Goal: Task Accomplishment & Management: Use online tool/utility

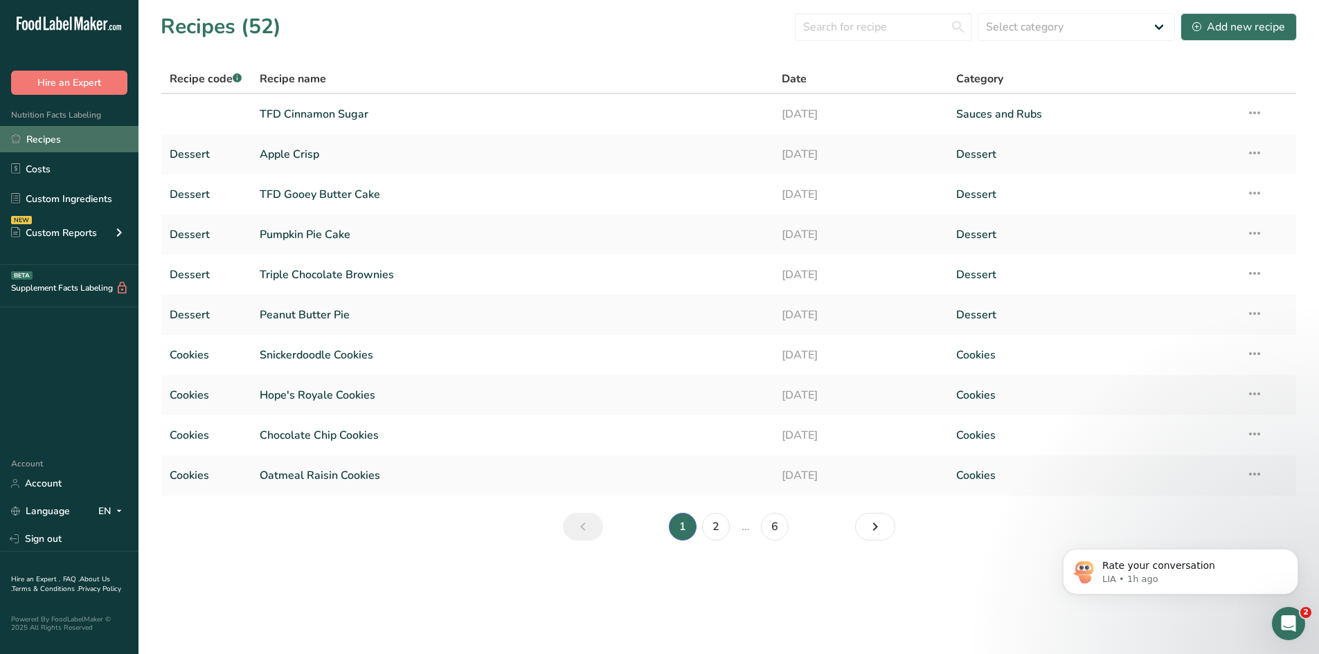
click at [30, 140] on link "Recipes" at bounding box center [69, 139] width 138 height 26
click at [308, 154] on link "Apple Crisp" at bounding box center [513, 154] width 506 height 29
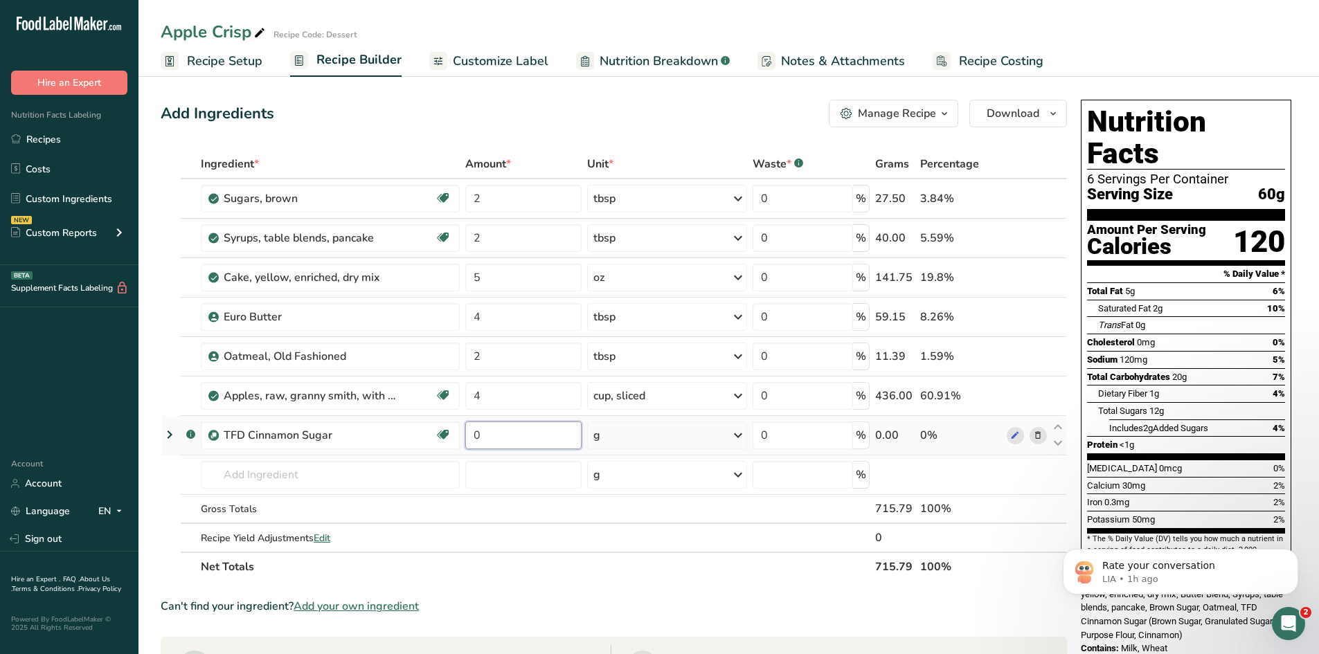
click at [513, 429] on input "0" at bounding box center [523, 436] width 117 height 28
type input "3"
click at [659, 434] on div "g" at bounding box center [666, 436] width 159 height 28
drag, startPoint x: 630, startPoint y: 638, endPoint x: 634, endPoint y: 628, distance: 11.2
click at [633, 632] on div "fl oz Volume units require a density conversion. If you know your ingredient's …" at bounding box center [653, 630] width 116 height 20
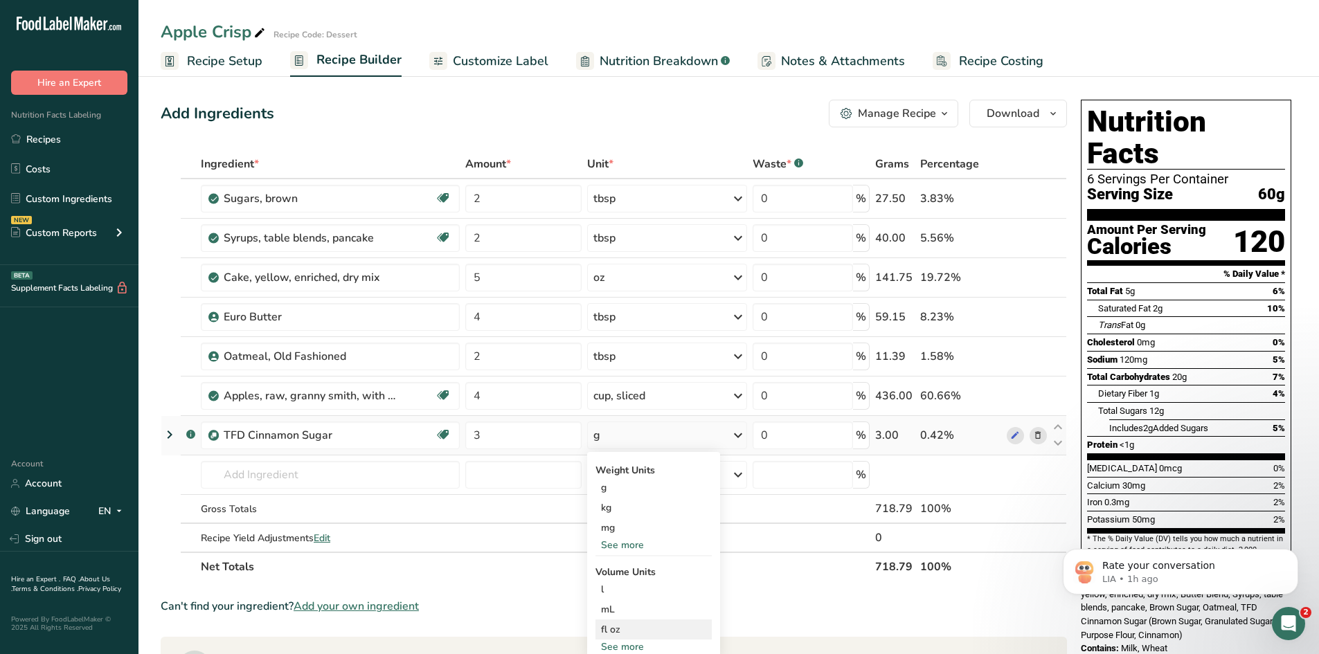
click at [630, 639] on div "fl oz Volume units require a density conversion. If you know your ingredient's …" at bounding box center [653, 630] width 116 height 20
click at [633, 645] on div "See more" at bounding box center [653, 647] width 116 height 15
select select "22"
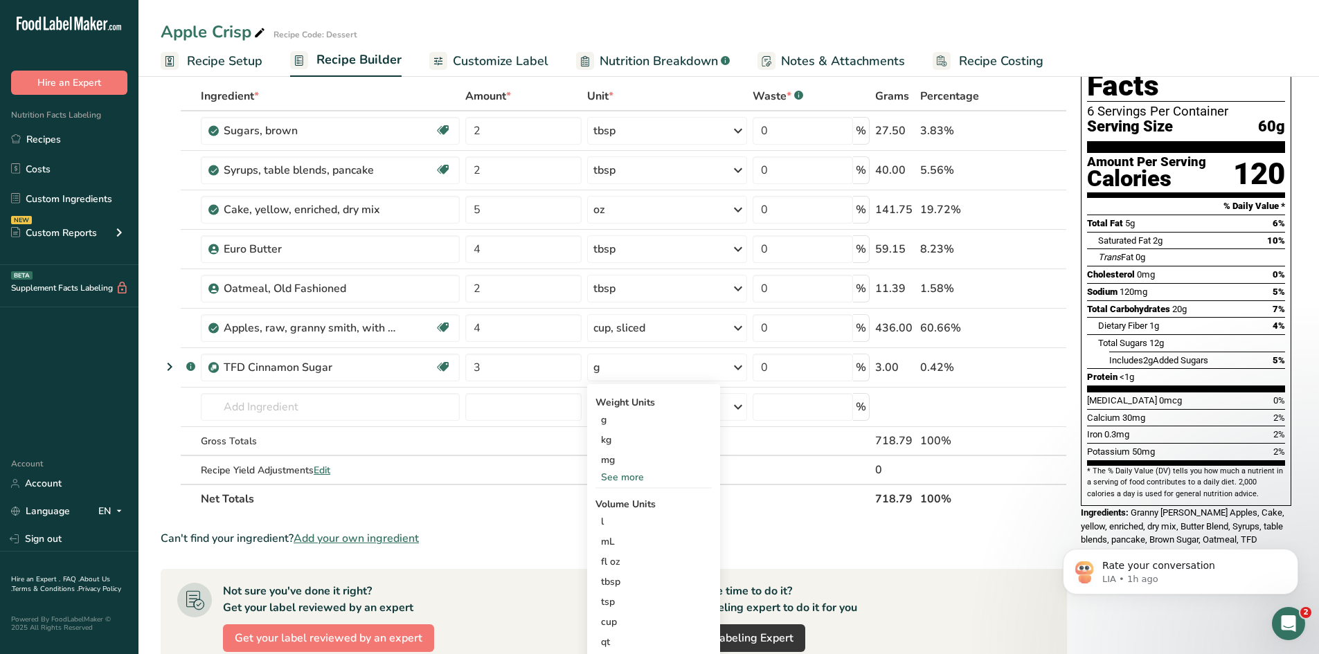
scroll to position [208, 0]
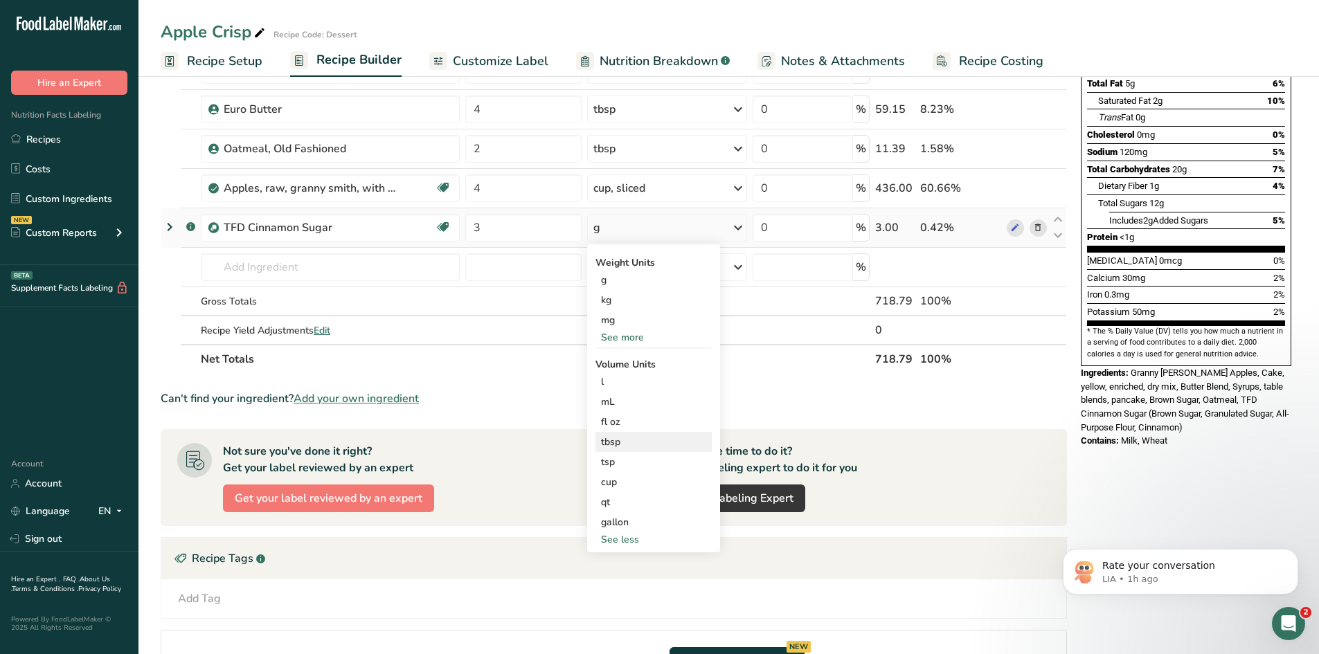
click at [618, 444] on div "tbsp" at bounding box center [653, 442] width 105 height 15
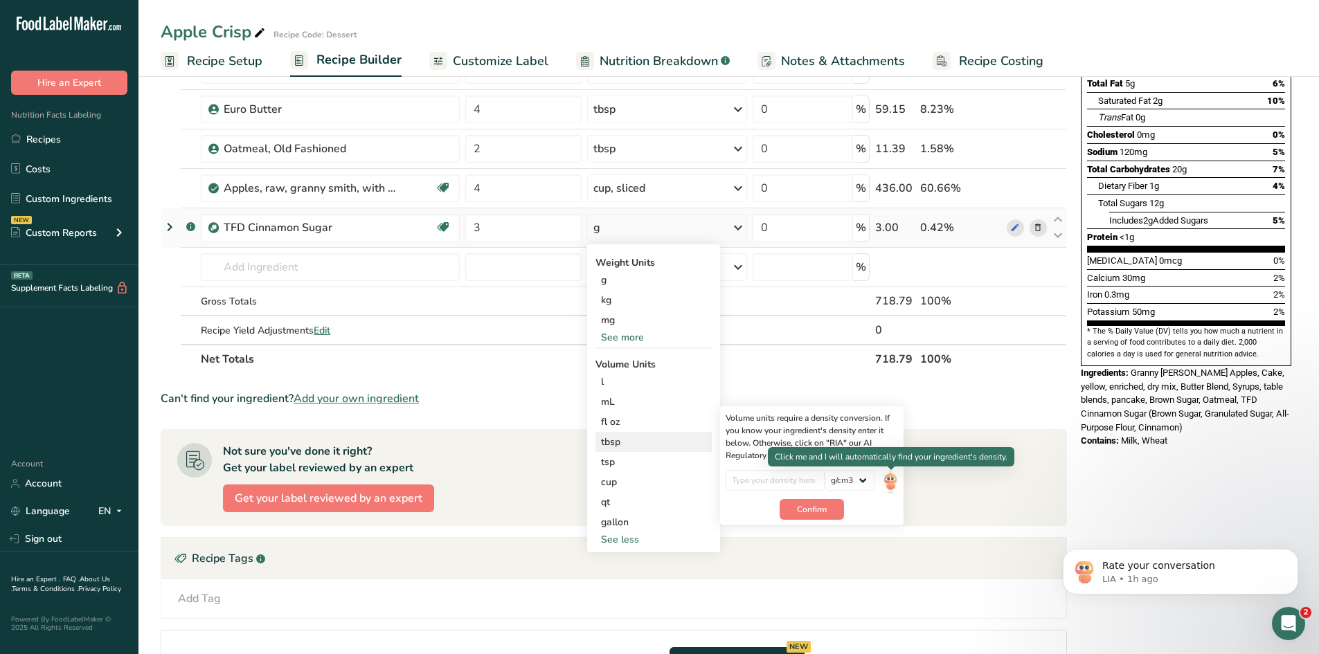
click at [890, 483] on img at bounding box center [890, 482] width 15 height 24
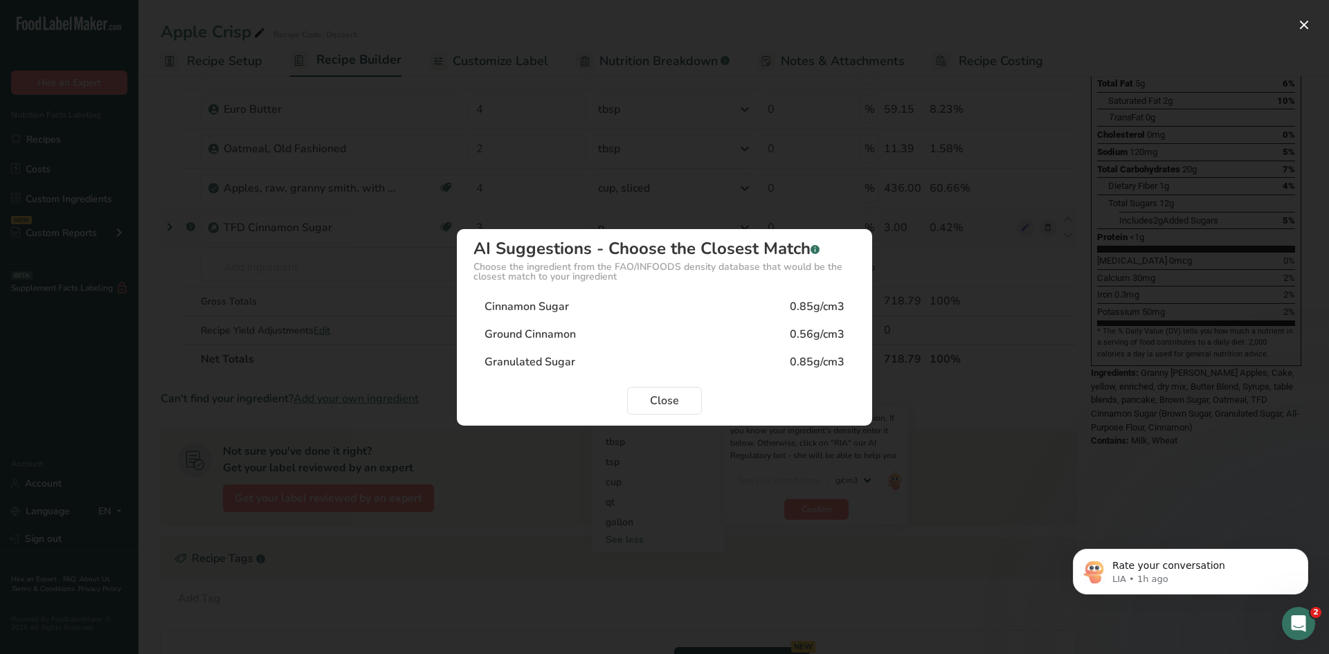
click at [550, 313] on div "Cinnamon Sugar" at bounding box center [527, 306] width 84 height 17
type input "0.85"
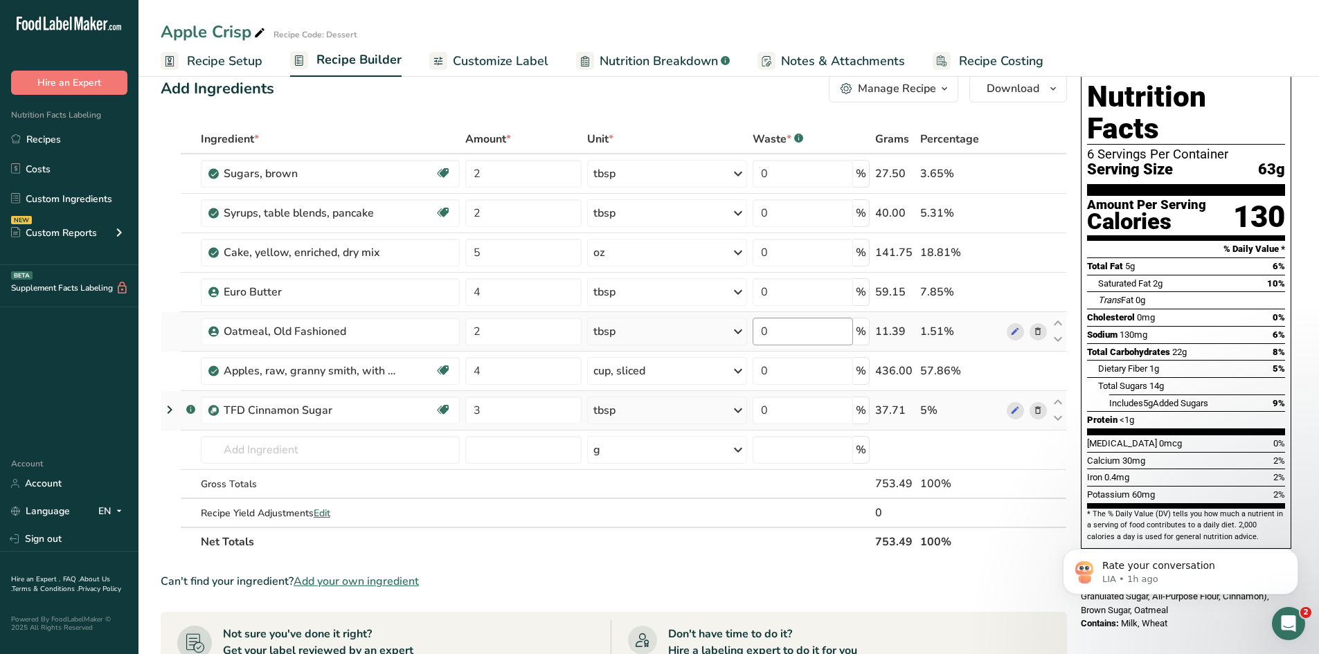
scroll to position [0, 0]
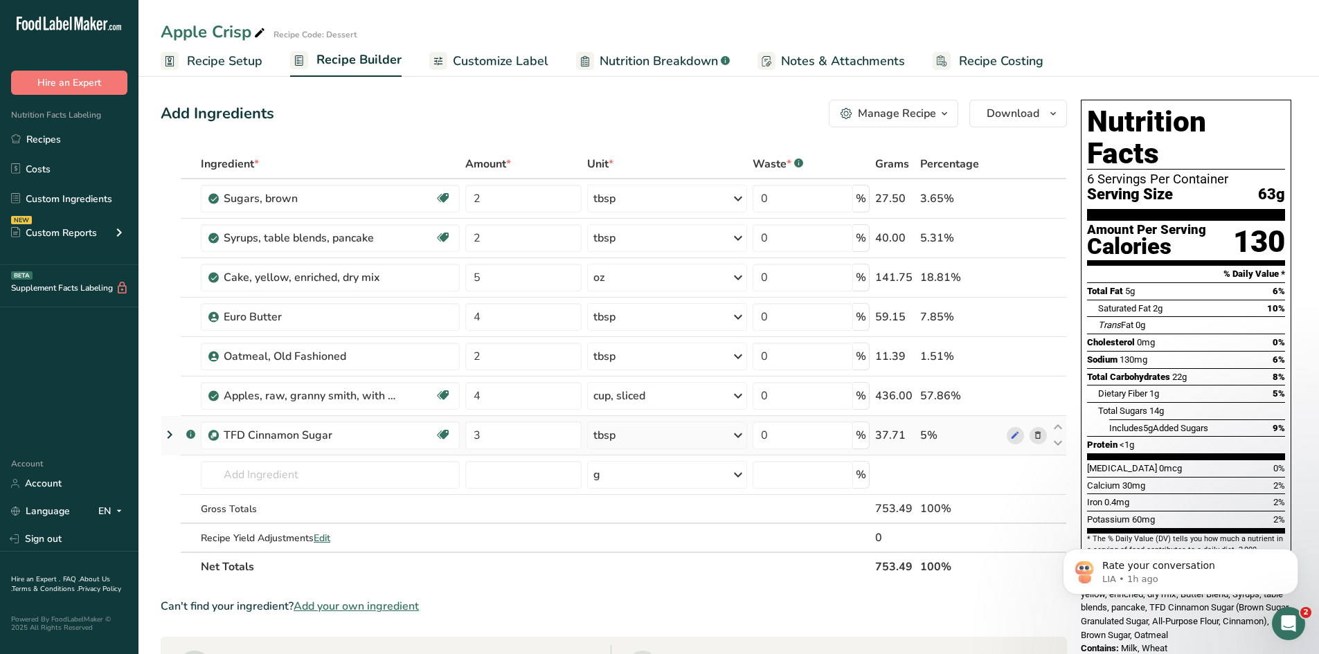
click at [492, 61] on span "Customize Label" at bounding box center [501, 61] width 96 height 19
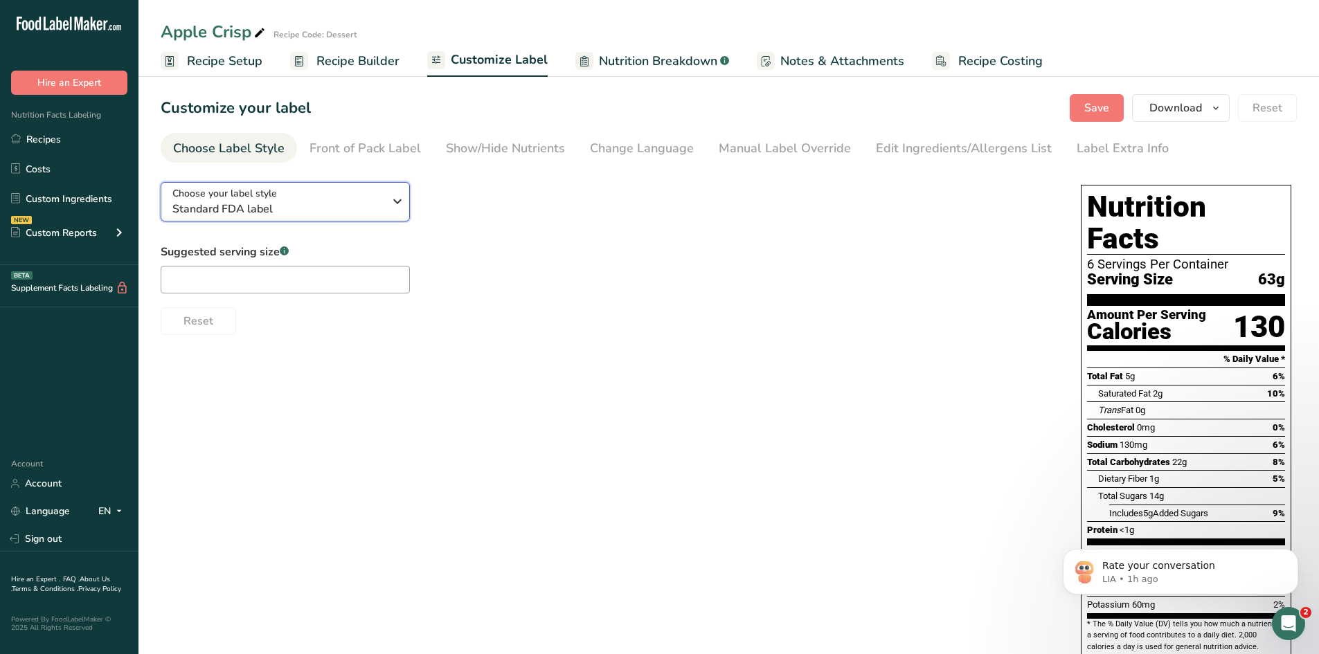
click at [321, 199] on div "Choose your label style Standard FDA label" at bounding box center [277, 201] width 211 height 31
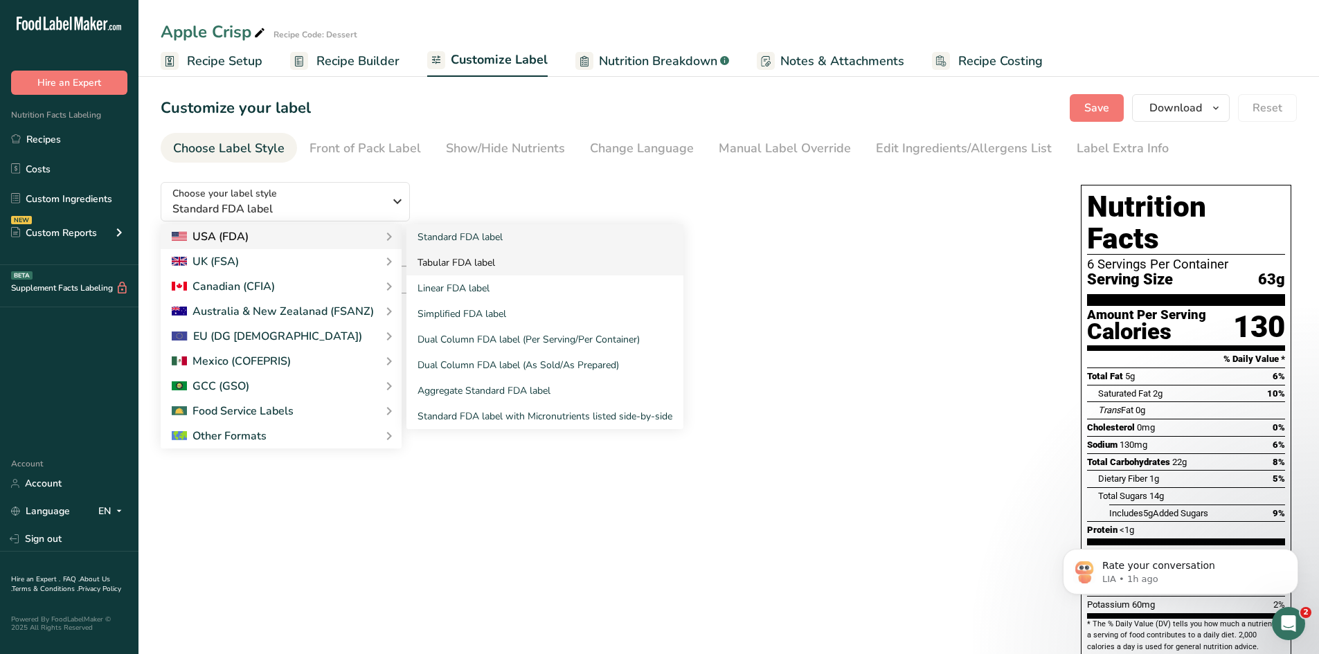
click at [452, 265] on link "Tabular FDA label" at bounding box center [544, 263] width 277 height 26
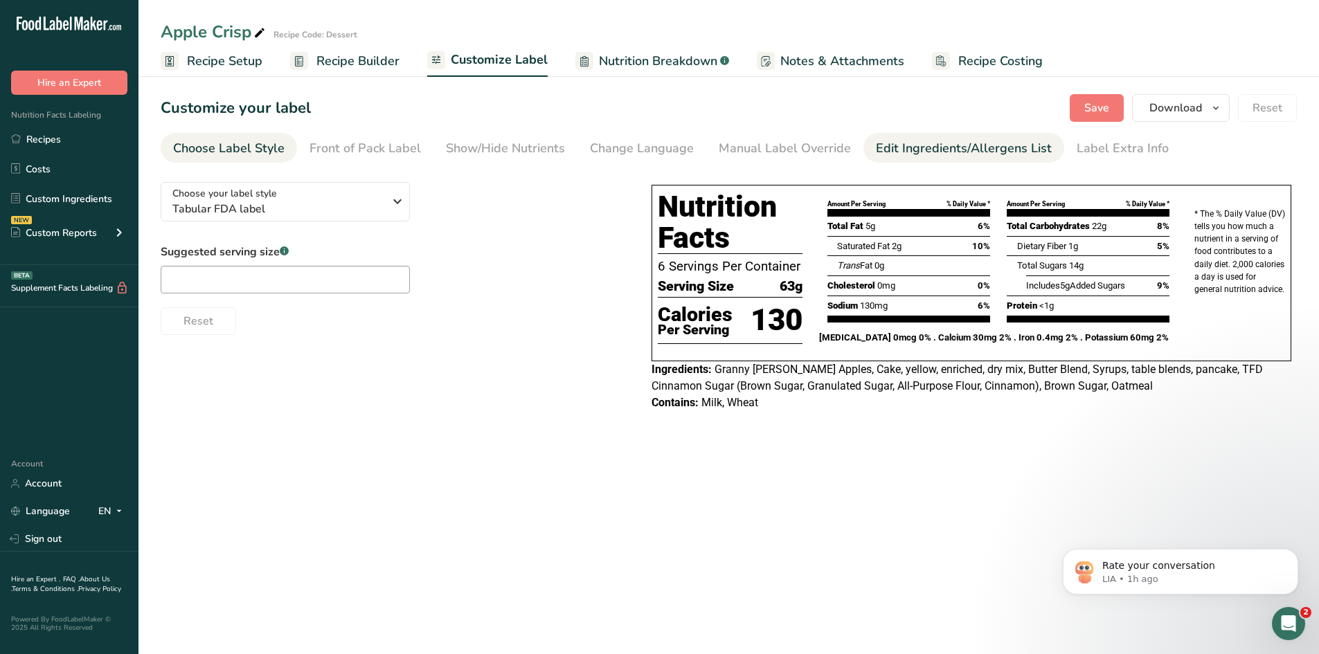
click at [910, 154] on div "Edit Ingredients/Allergens List" at bounding box center [964, 148] width 176 height 19
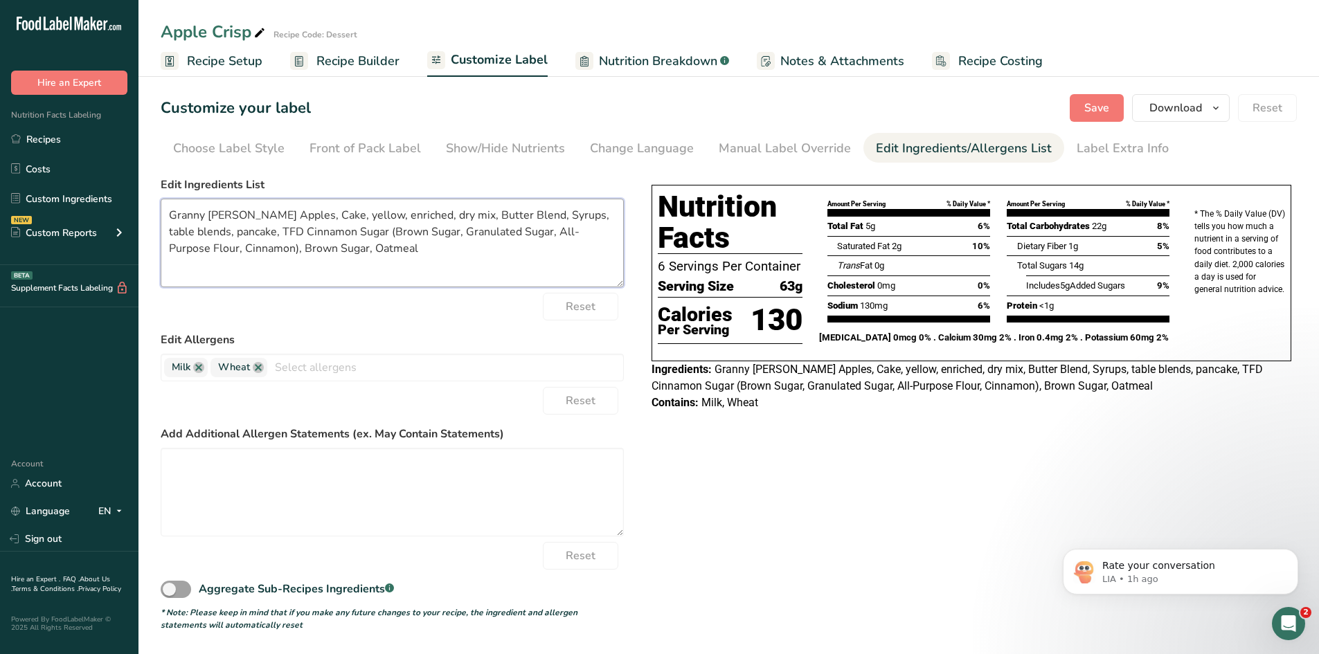
drag, startPoint x: 238, startPoint y: 215, endPoint x: 160, endPoint y: 214, distance: 78.2
click at [160, 214] on section "Customize your label Save Download Choose what to show on your downloaded label…" at bounding box center [728, 363] width 1180 height 582
drag, startPoint x: 354, startPoint y: 215, endPoint x: 235, endPoint y: 211, distance: 119.1
click at [235, 211] on textarea "Apples, Cake, yellow, enriched, dry mix, Butter Blend, Syrups, table blends, pa…" at bounding box center [392, 243] width 463 height 89
click at [213, 215] on textarea "Apples, Cake Mix, Butter Blend, Syrups, table blends, pancake, TFD Cinnamon Sug…" at bounding box center [392, 243] width 463 height 89
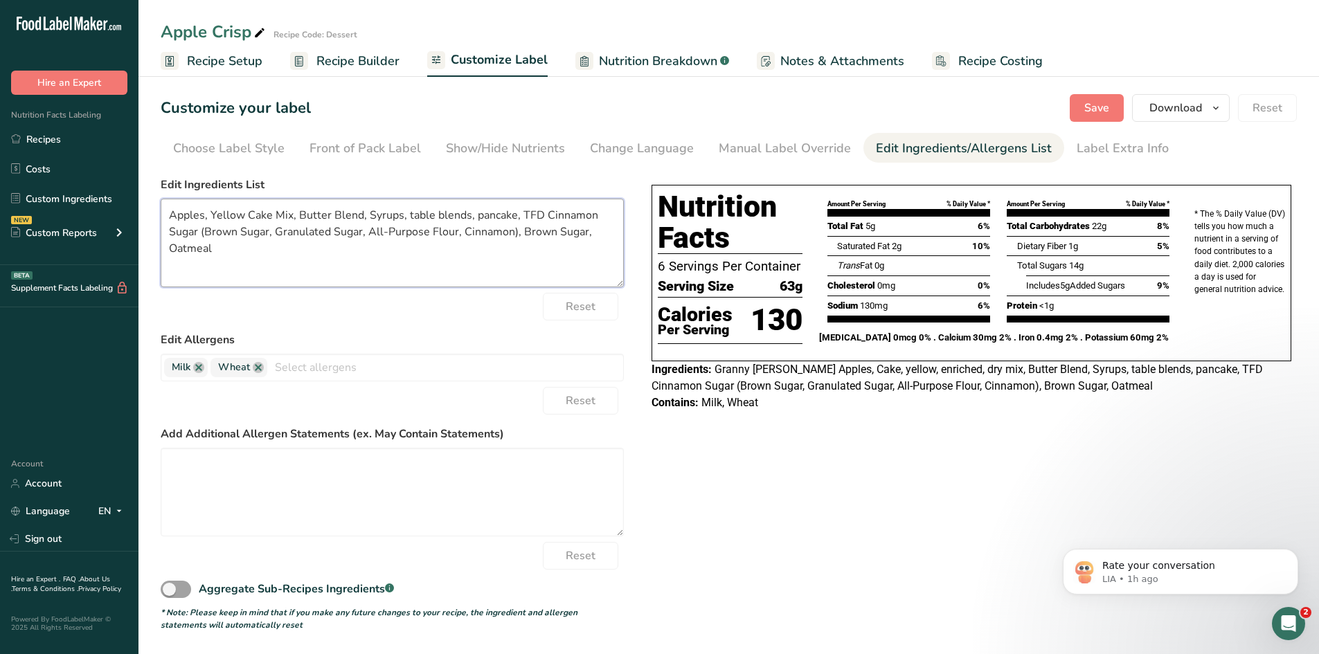
drag, startPoint x: 516, startPoint y: 216, endPoint x: 400, endPoint y: 212, distance: 115.7
click at [400, 212] on textarea "Apples, Yellow Cake Mix, Butter Blend, Syrups, table blends, pancake, TFD Cinna…" at bounding box center [392, 243] width 463 height 89
drag, startPoint x: 425, startPoint y: 214, endPoint x: 402, endPoint y: 215, distance: 22.9
click at [402, 215] on textarea "Apples, Yellow Cake Mix, Butter Blend, Syrup, TFD Cinnamon Sugar (Brown Sugar, …" at bounding box center [392, 243] width 463 height 89
drag, startPoint x: 488, startPoint y: 215, endPoint x: 409, endPoint y: 232, distance: 80.6
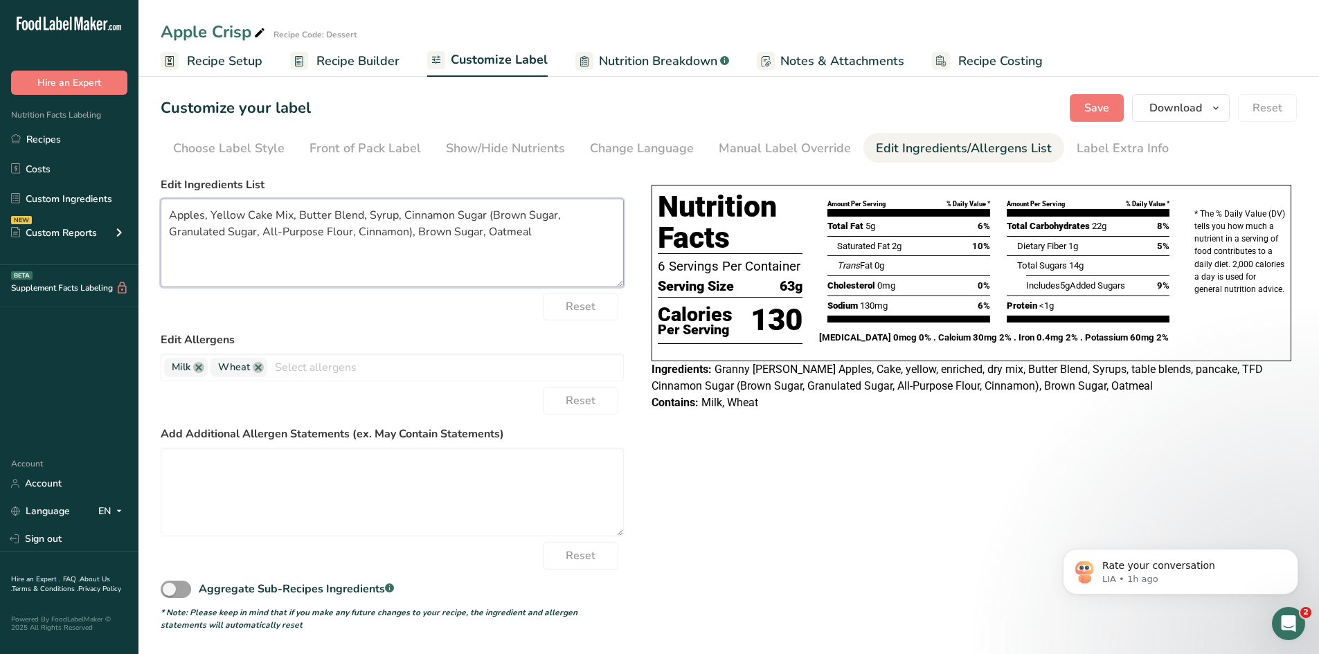
click at [409, 232] on textarea "Apples, Yellow Cake Mix, Butter Blend, Syrup, Cinnamon Sugar (Brown Sugar, Gran…" at bounding box center [392, 243] width 463 height 89
click at [438, 235] on textarea "Apples, Yellow Cake Mix, Butter Blend, Syrup, Cinnamon Sugar, Brown Sugar, Oatm…" at bounding box center [392, 243] width 463 height 89
type textarea "Apples, Yellow Cake Mix, Butter Blend, Syrup, Cinnamon Sugar, Brown Sugar, Oatm…"
click at [345, 375] on input "text" at bounding box center [445, 367] width 356 height 21
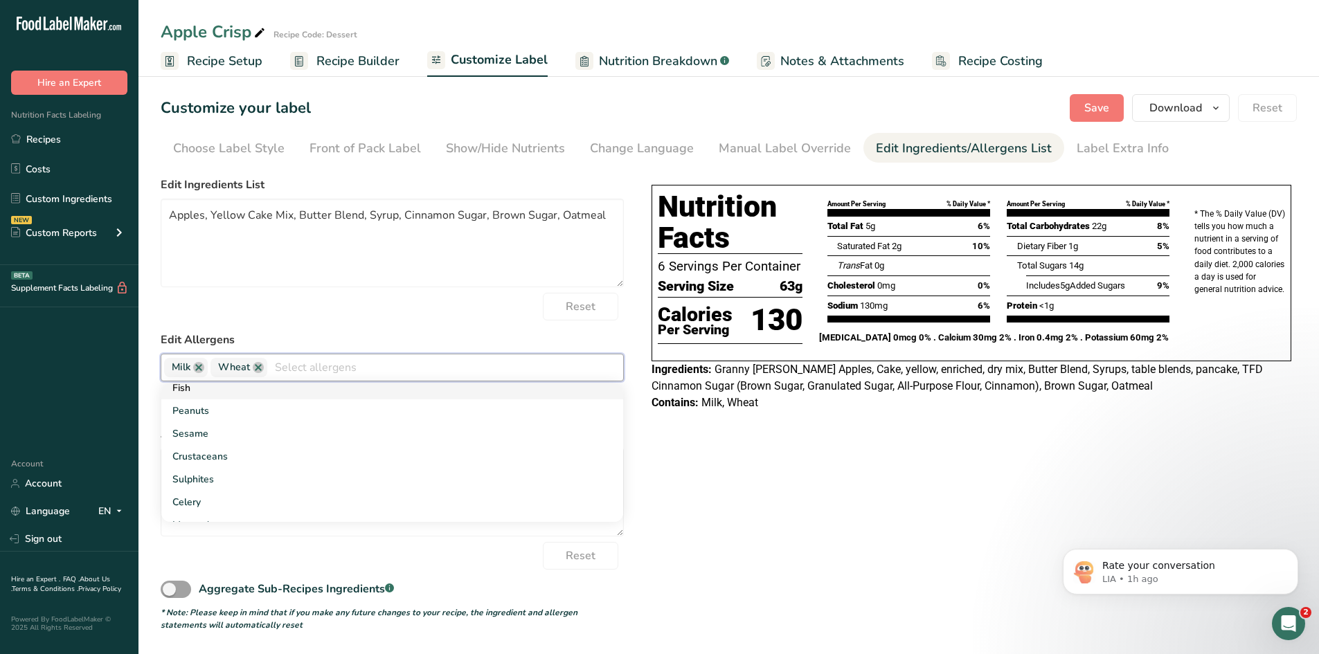
scroll to position [208, 0]
click at [215, 463] on link "Gluten" at bounding box center [392, 461] width 462 height 23
drag, startPoint x: 762, startPoint y: 433, endPoint x: 775, endPoint y: 430, distance: 12.8
click at [761, 428] on div "Choose your label style Tabular FDA label USA (FDA) Standard FDA label Tabular …" at bounding box center [729, 401] width 1136 height 460
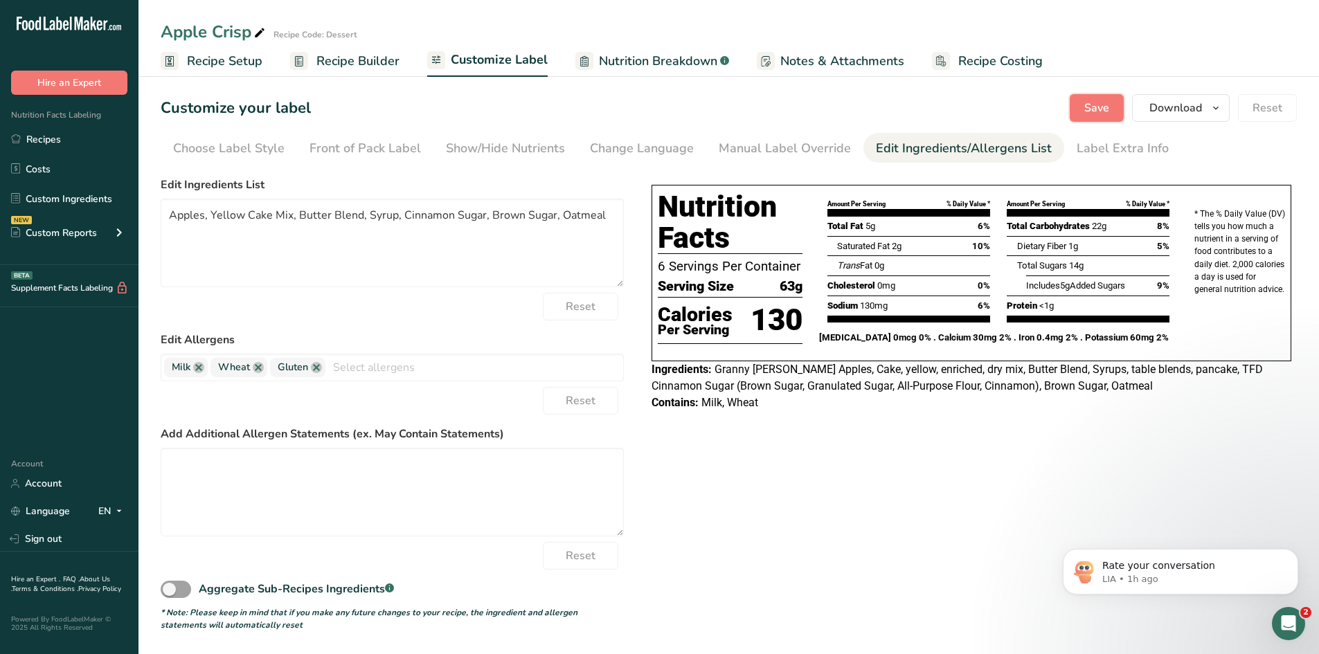
drag, startPoint x: 1101, startPoint y: 114, endPoint x: 1095, endPoint y: 109, distance: 7.4
click at [1099, 113] on span "Save" at bounding box center [1096, 108] width 25 height 17
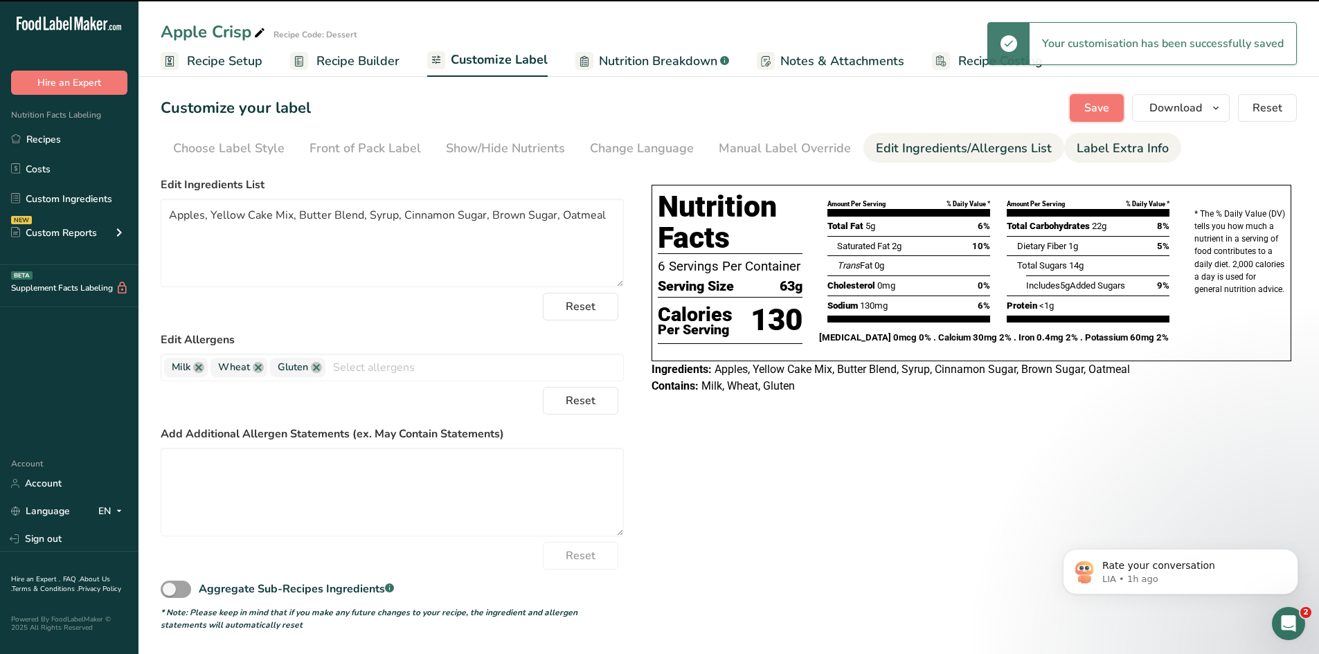
type textarea "Apples, Yellow Cake Mix, Butter Blend, Syrup, Cinnamon Sugar, Brown Sugar, Oatm…"
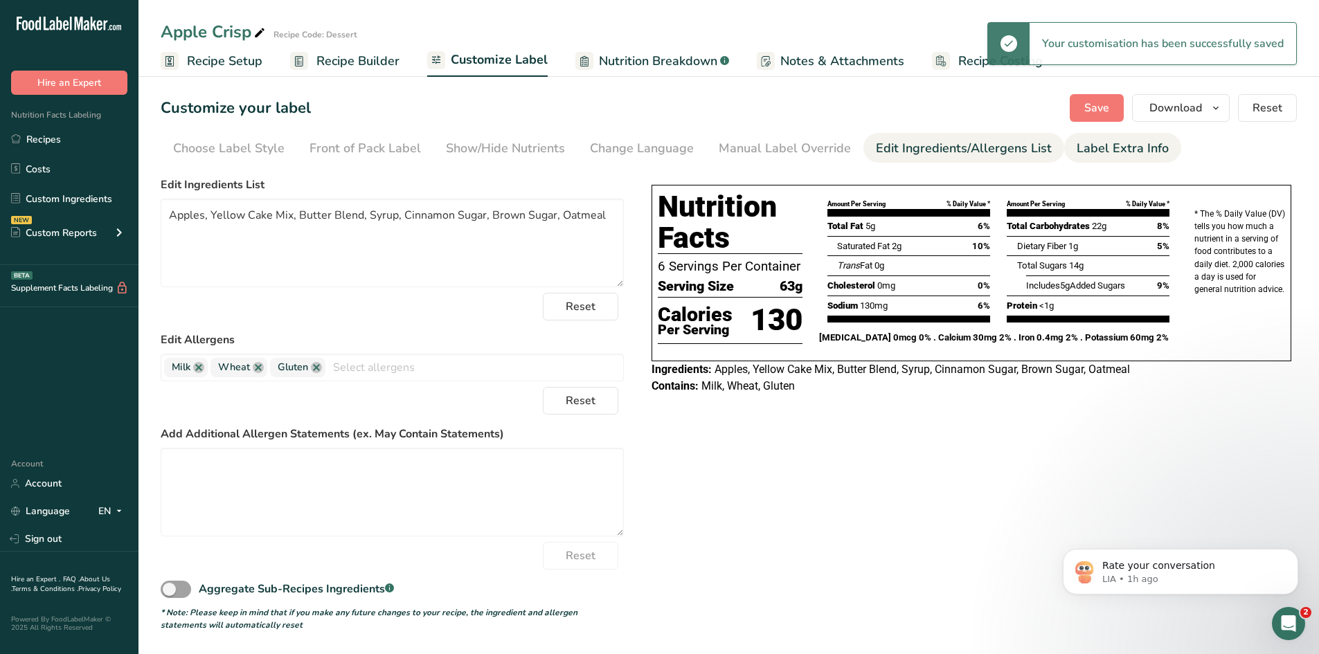
click at [1114, 155] on div "Label Extra Info" at bounding box center [1122, 148] width 92 height 19
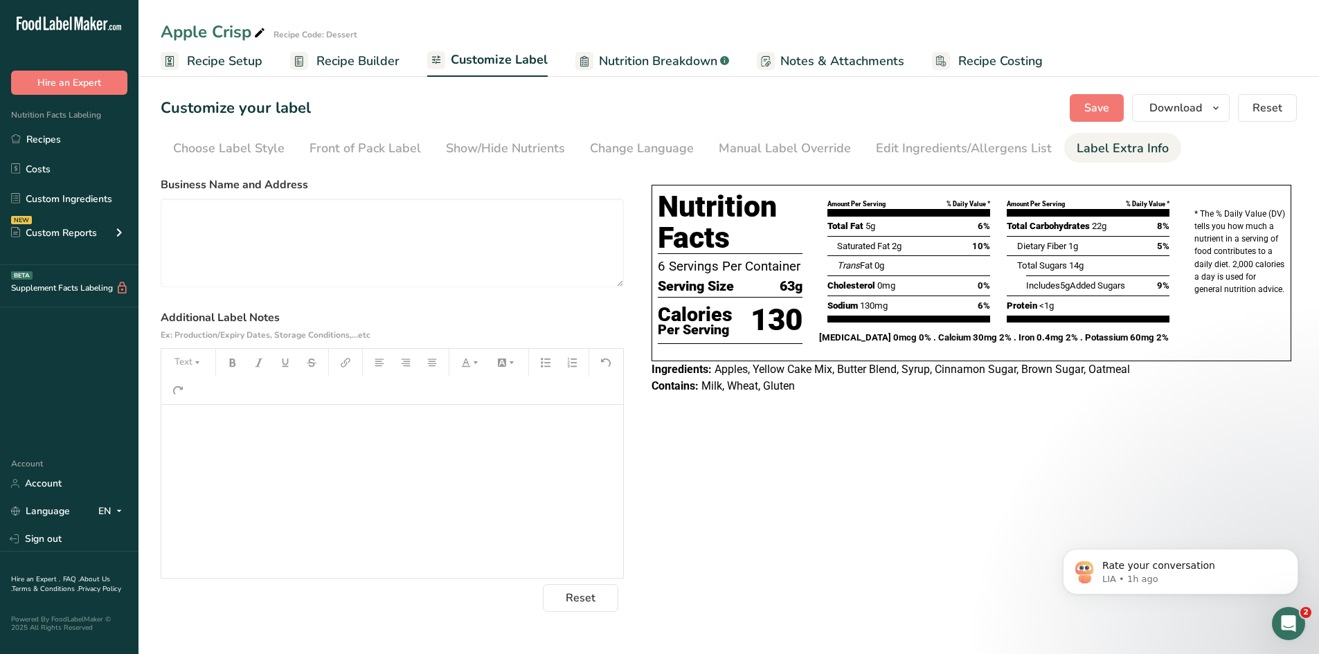
click at [300, 412] on div "﻿" at bounding box center [392, 491] width 462 height 173
click at [195, 364] on icon "button" at bounding box center [197, 363] width 10 height 10
click at [212, 434] on li "H2" at bounding box center [199, 437] width 68 height 35
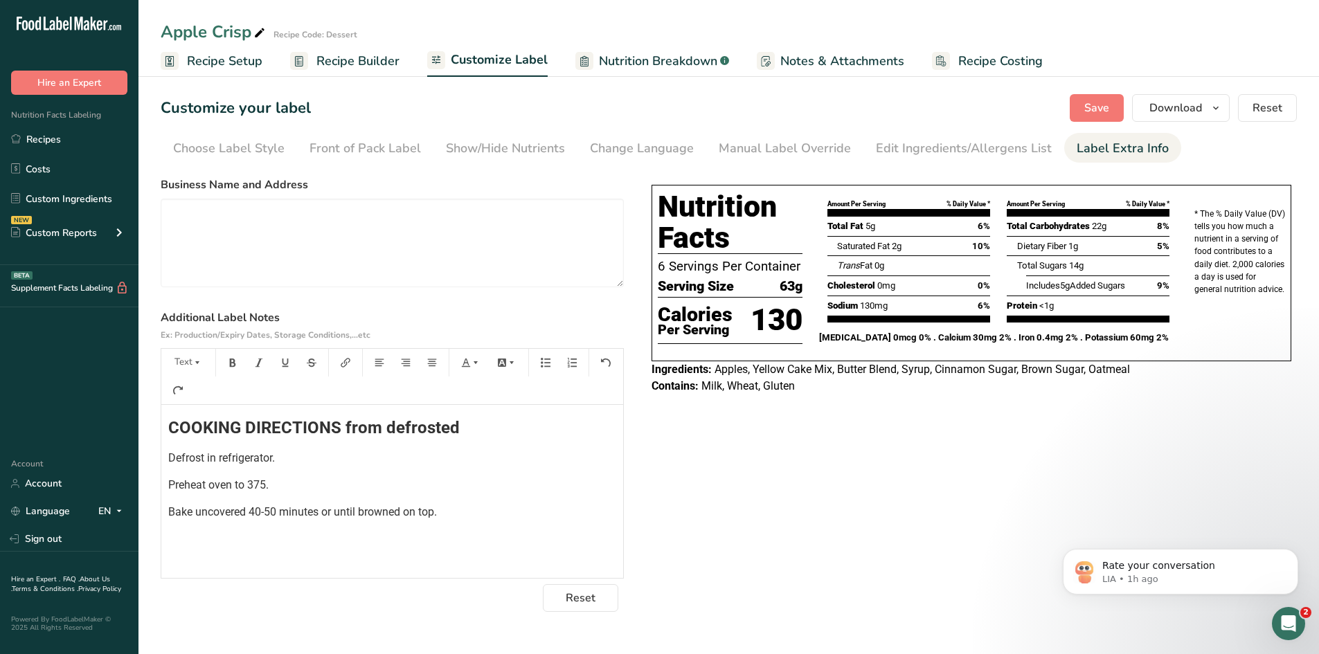
drag, startPoint x: 281, startPoint y: 469, endPoint x: 181, endPoint y: 456, distance: 101.2
click at [181, 455] on div "COOKING DIRECTIONS from defrosted Defrost in refrigerator. Preheat oven to 375.…" at bounding box center [392, 491] width 462 height 173
click at [185, 460] on span "Defrost in refrigerator." at bounding box center [221, 457] width 107 height 13
drag, startPoint x: 286, startPoint y: 458, endPoint x: 138, endPoint y: 467, distance: 148.4
click at [138, 467] on div ".a-20{fill:#fff;} Hire an Expert Nutrition Facts Labeling Recipes Costs Custom …" at bounding box center [659, 327] width 1319 height 654
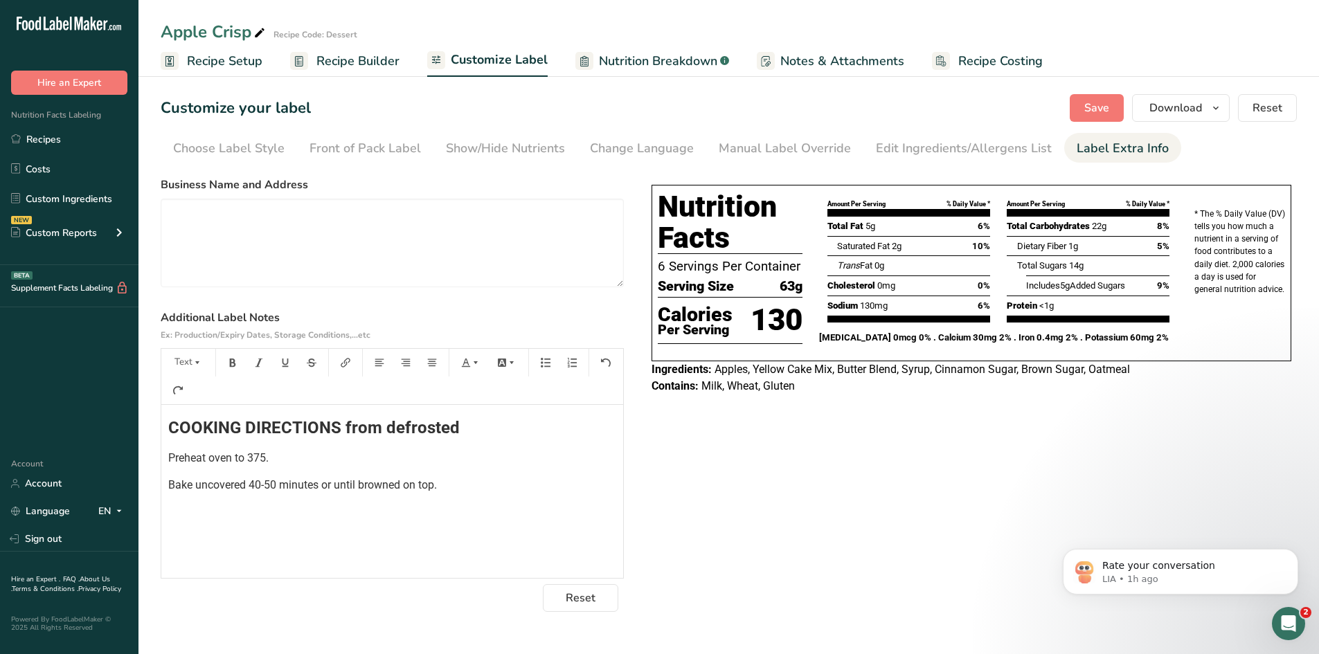
click at [167, 430] on div "COOKING DIRECTIONS from defrosted Preheat oven to 375. Bake uncovered 40-50 min…" at bounding box center [392, 491] width 462 height 173
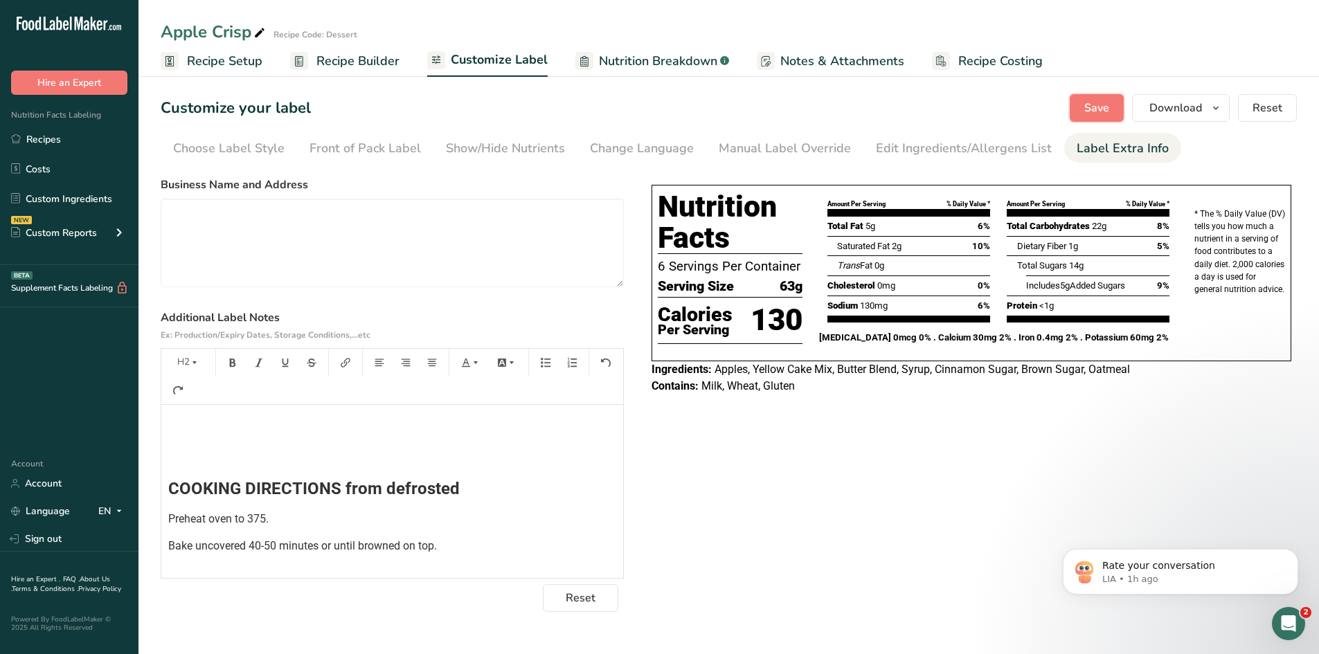
click at [1102, 103] on button "Save" at bounding box center [1097, 108] width 54 height 28
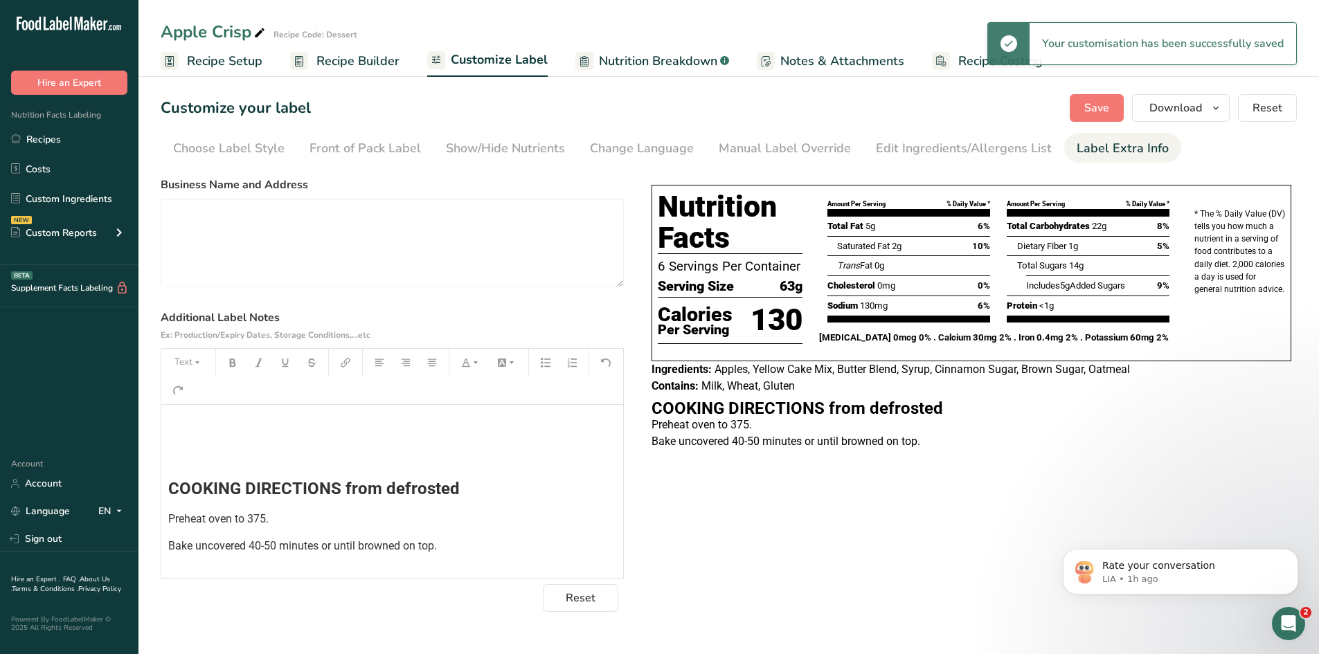
click at [163, 489] on div "﻿ ﻿ COOKING DIRECTIONS from defrosted Preheat oven to 375. Bake uncovered 40-50…" at bounding box center [392, 491] width 462 height 173
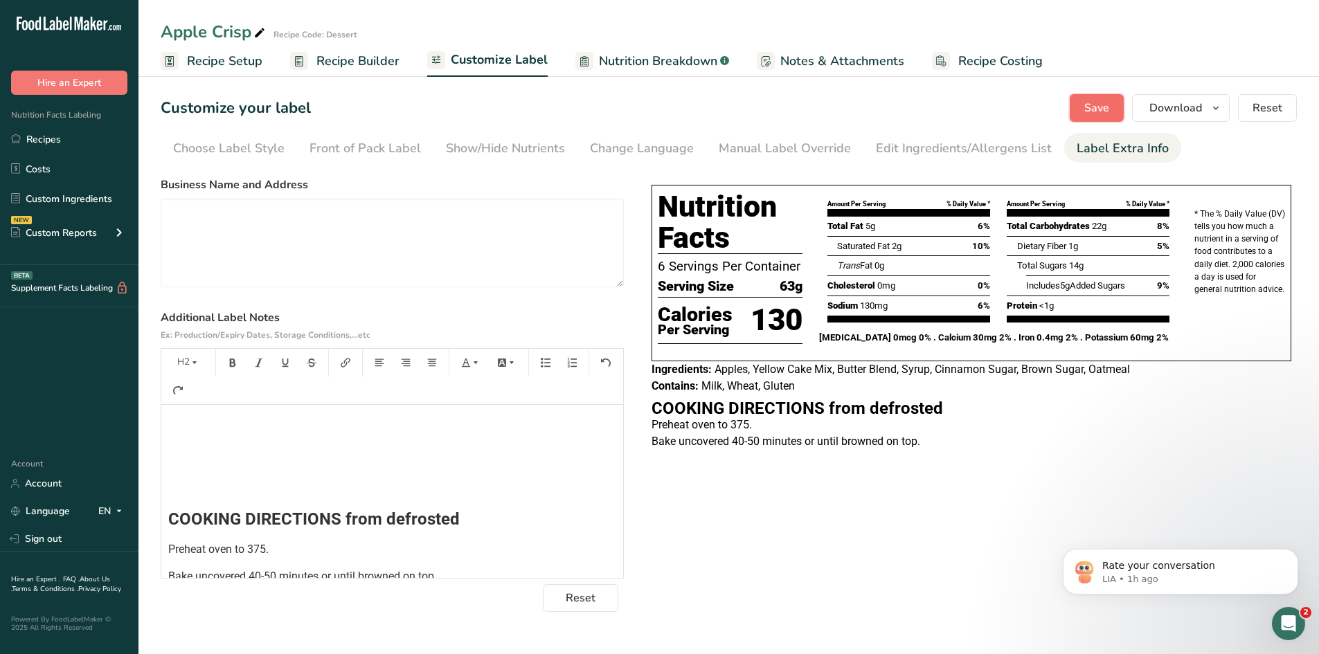
click at [1101, 111] on span "Save" at bounding box center [1096, 108] width 25 height 17
click at [282, 477] on div "﻿ ﻿ ﻿ COOKING DIRECTIONS from defrosted Preheat oven to 375. Bake uncovered 40-…" at bounding box center [392, 495] width 462 height 180
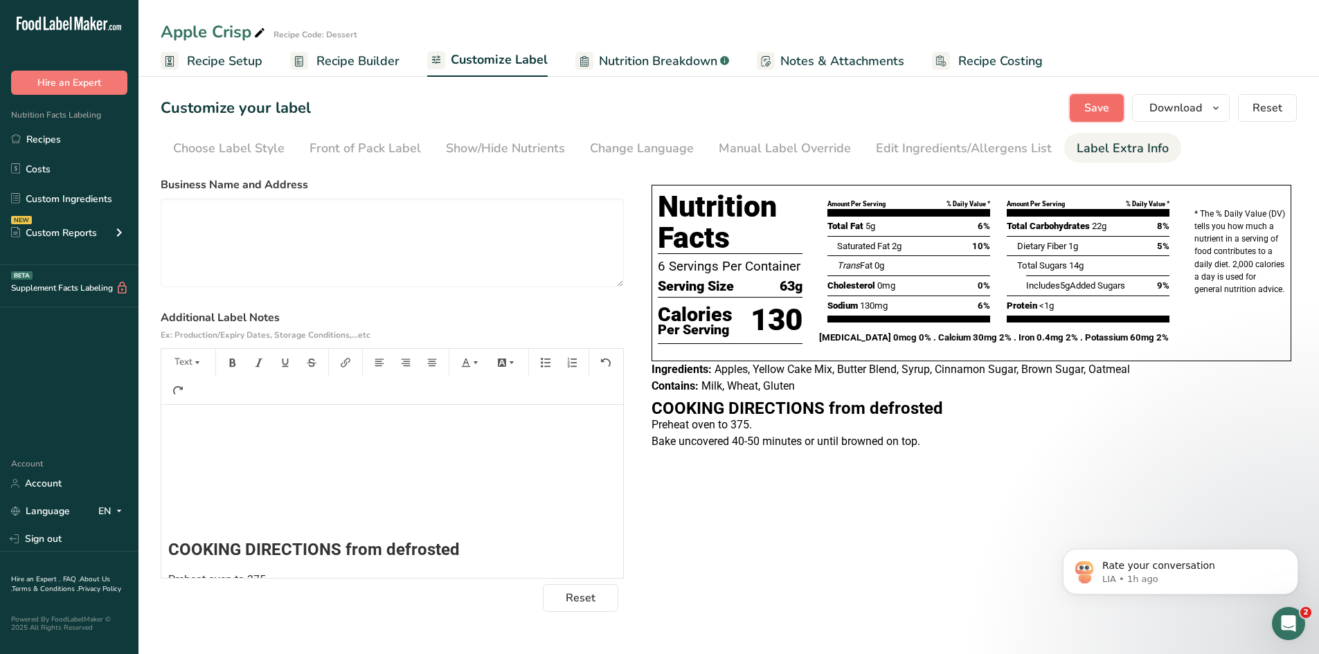
click at [1100, 107] on span "Save" at bounding box center [1096, 108] width 25 height 17
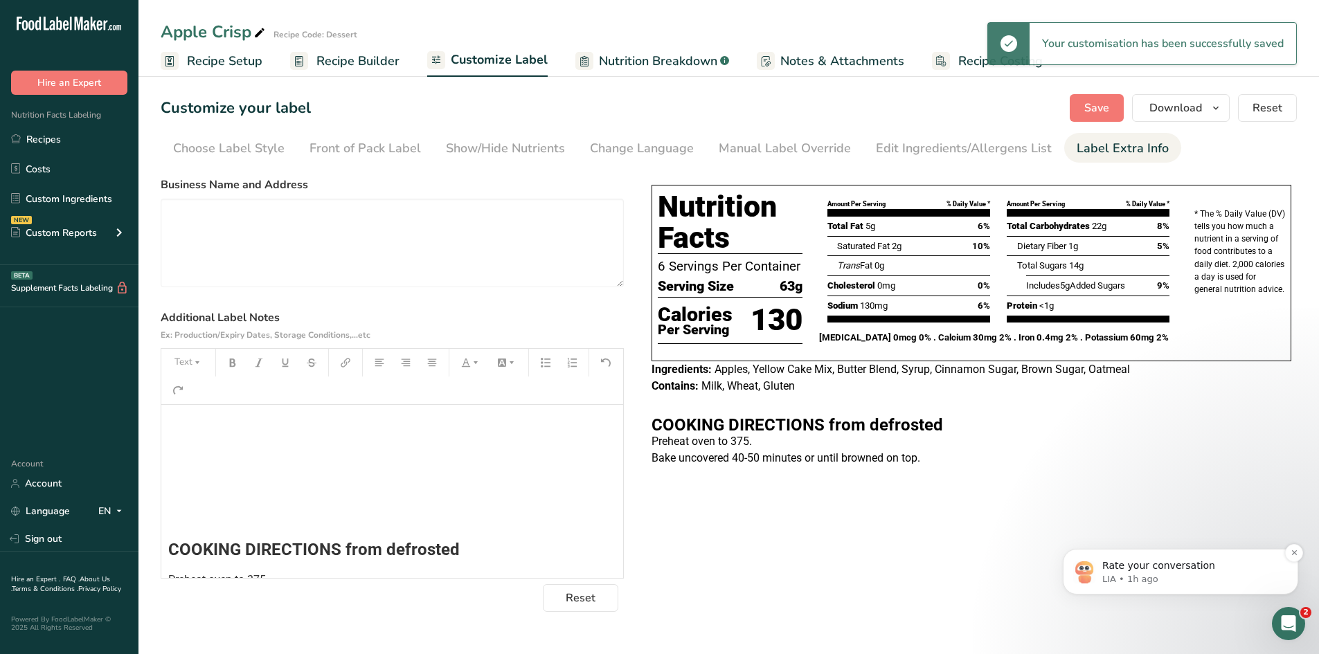
click at [1214, 574] on p "LIA • 1h ago" at bounding box center [1191, 579] width 179 height 12
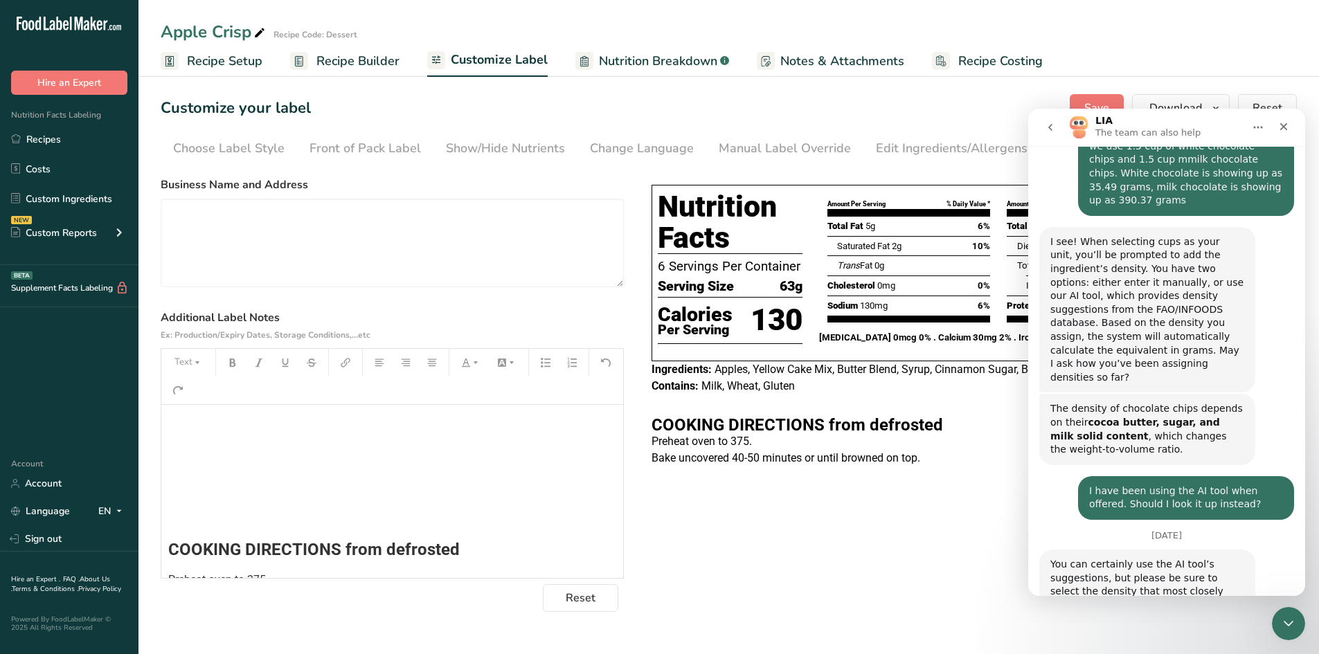
scroll to position [1198, 0]
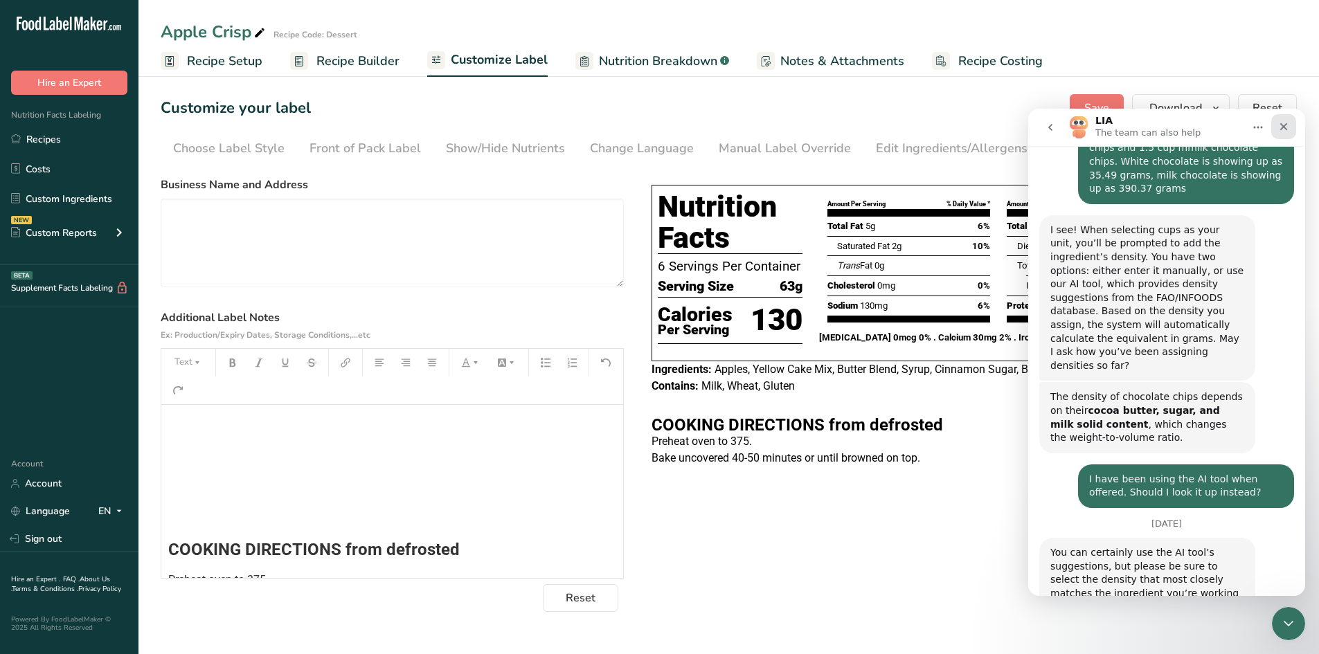
click at [1283, 127] on icon "Close" at bounding box center [1284, 127] width 8 height 8
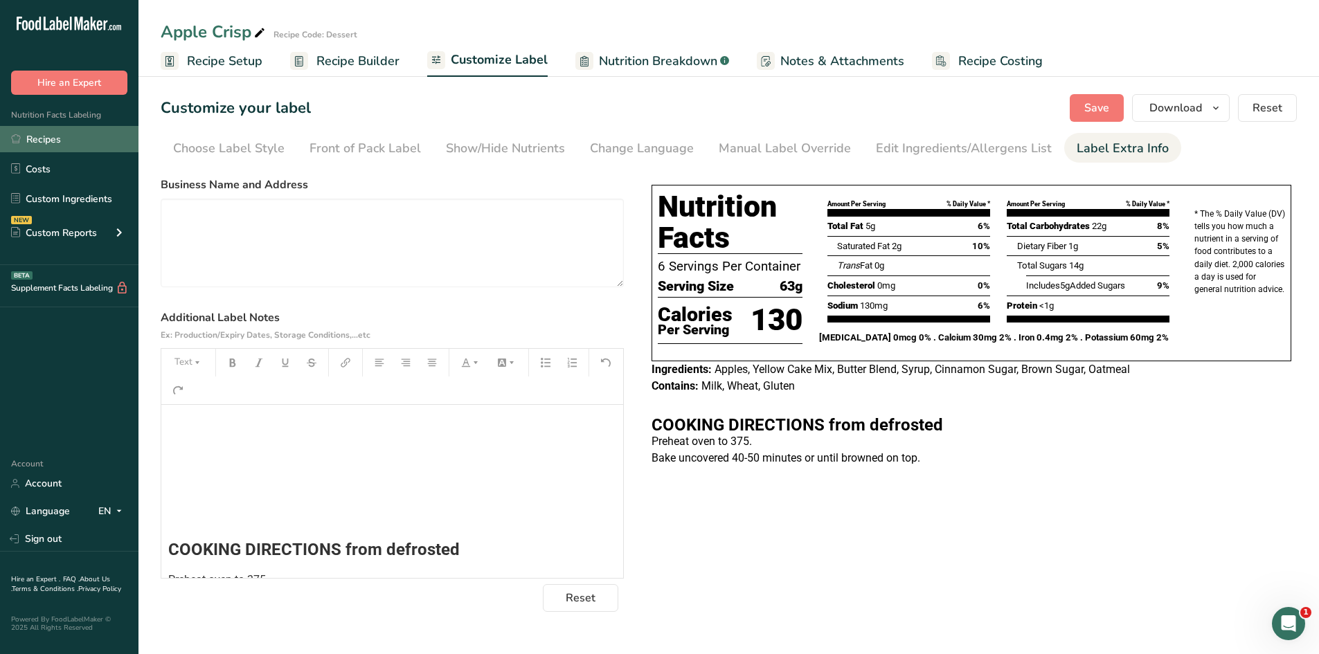
click at [44, 140] on link "Recipes" at bounding box center [69, 139] width 138 height 26
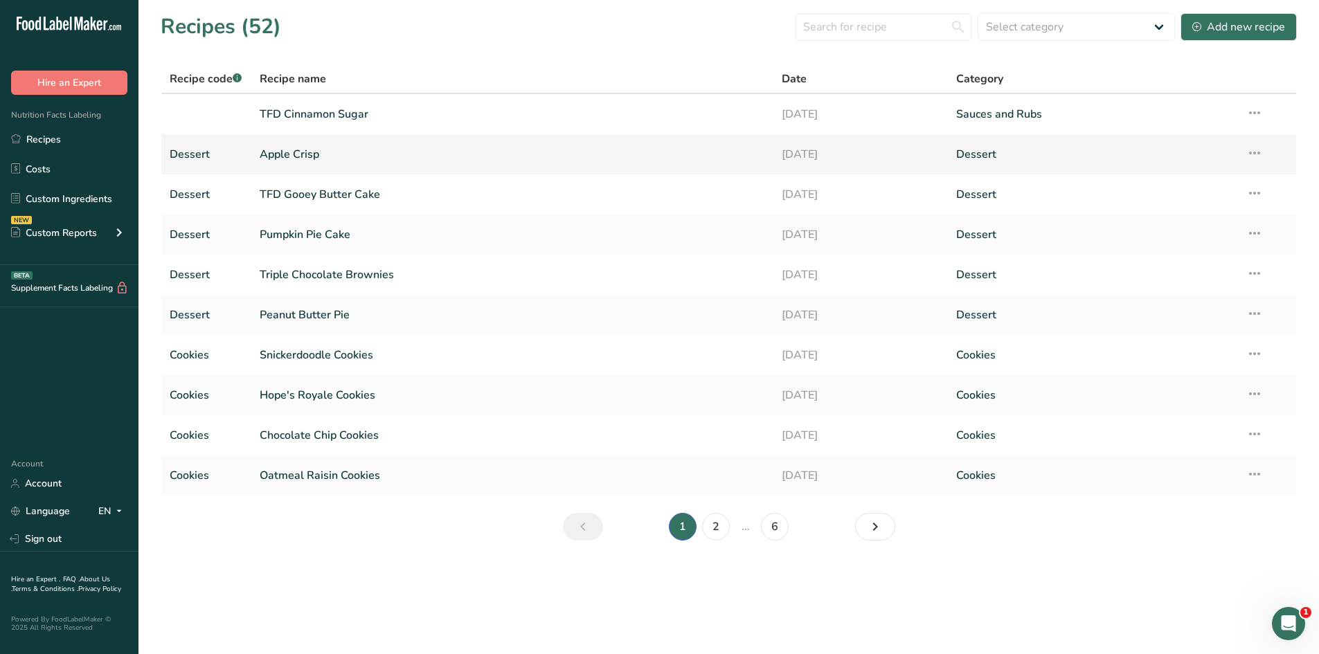
click at [288, 145] on link "Apple Crisp" at bounding box center [513, 154] width 506 height 29
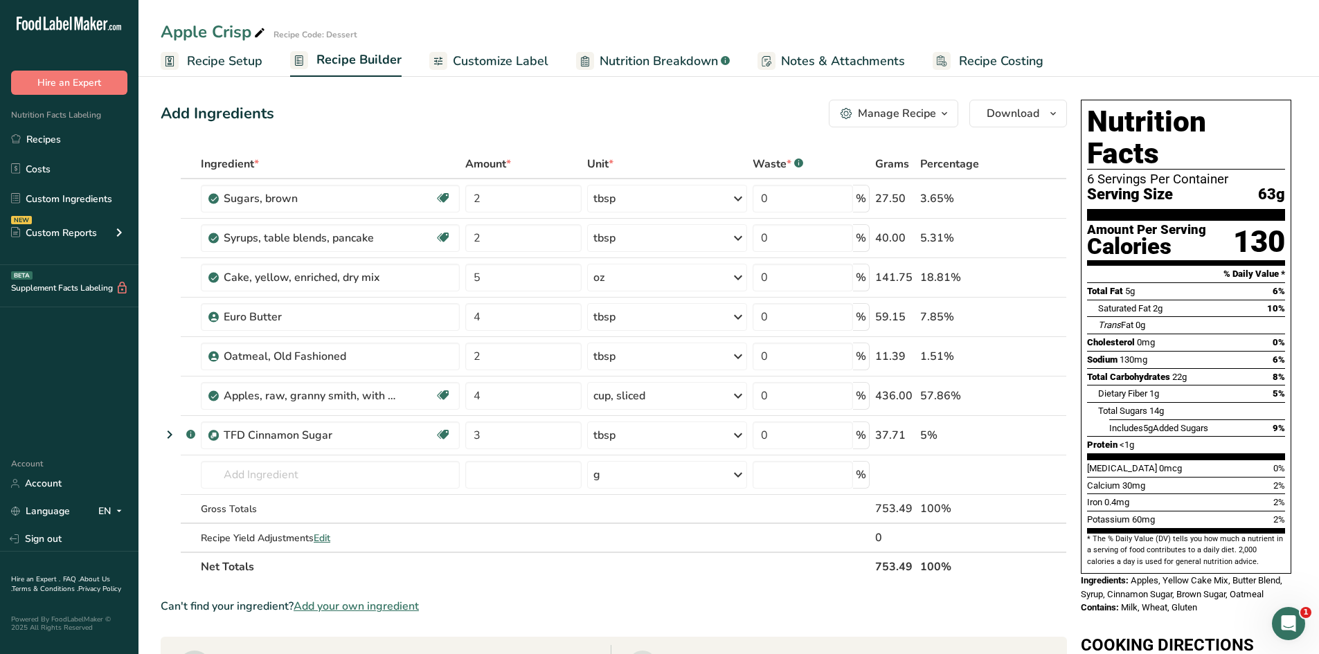
click at [504, 57] on span "Customize Label" at bounding box center [501, 61] width 96 height 19
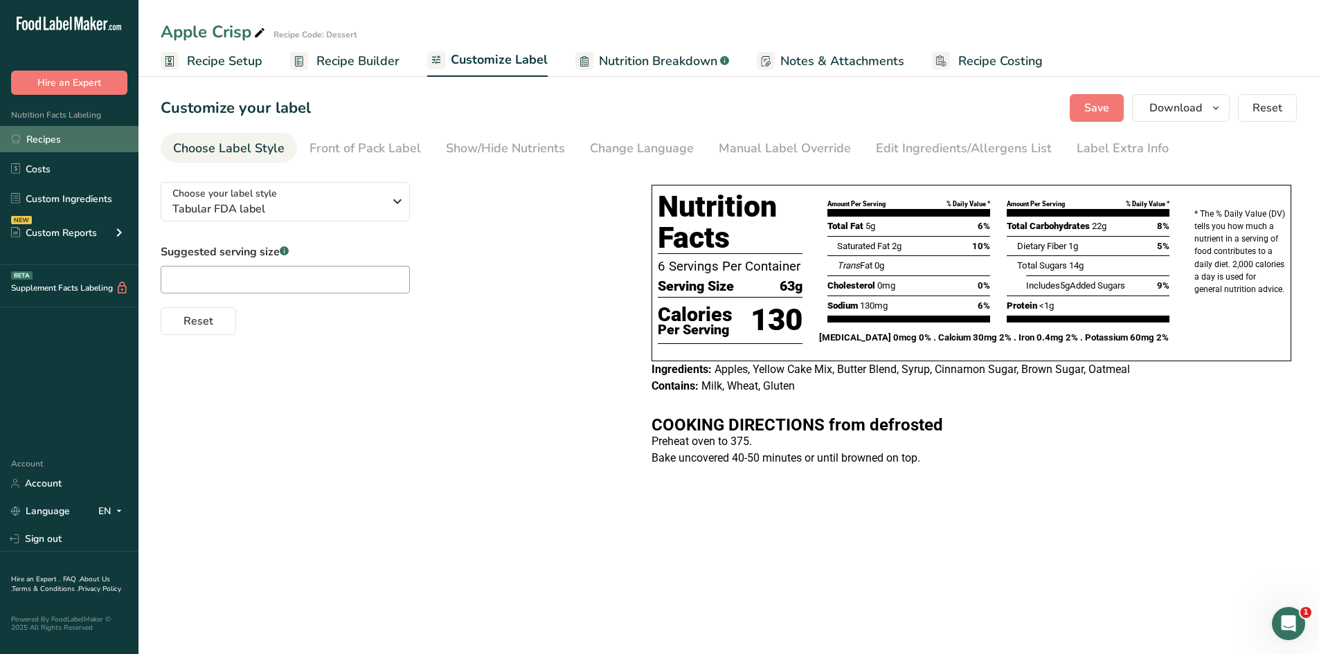
click at [58, 139] on link "Recipes" at bounding box center [69, 139] width 138 height 26
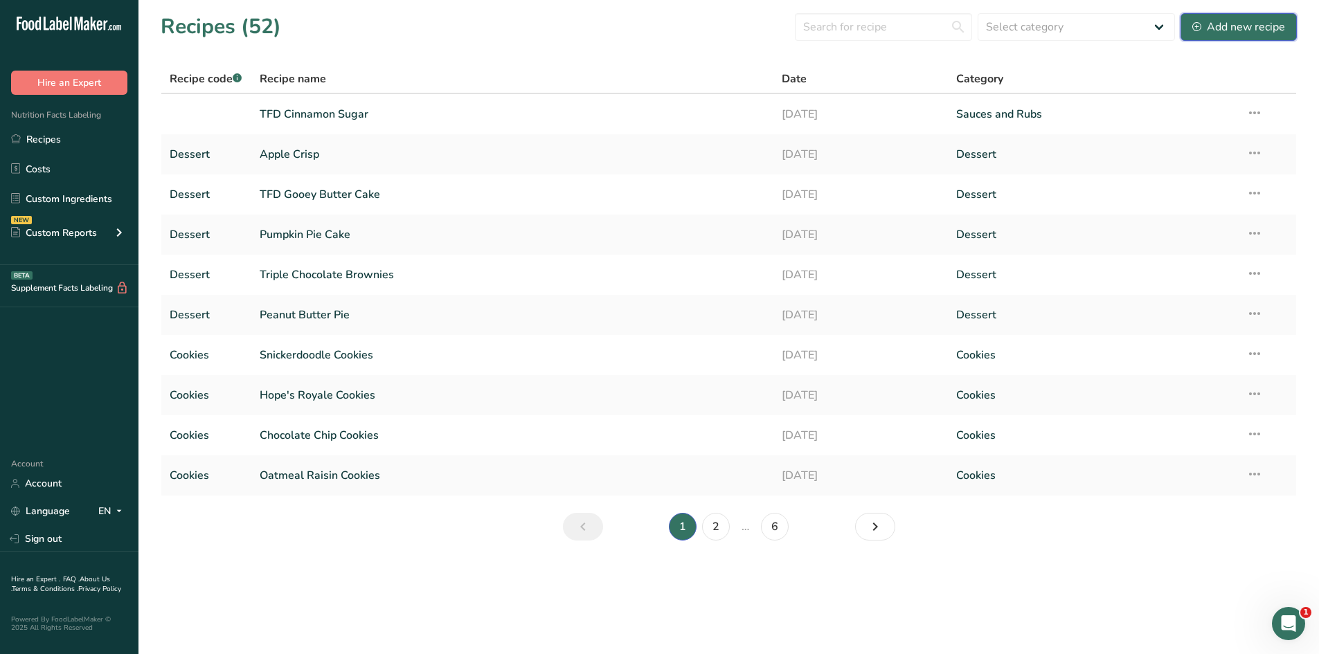
click at [1254, 24] on div "Add new recipe" at bounding box center [1238, 27] width 93 height 17
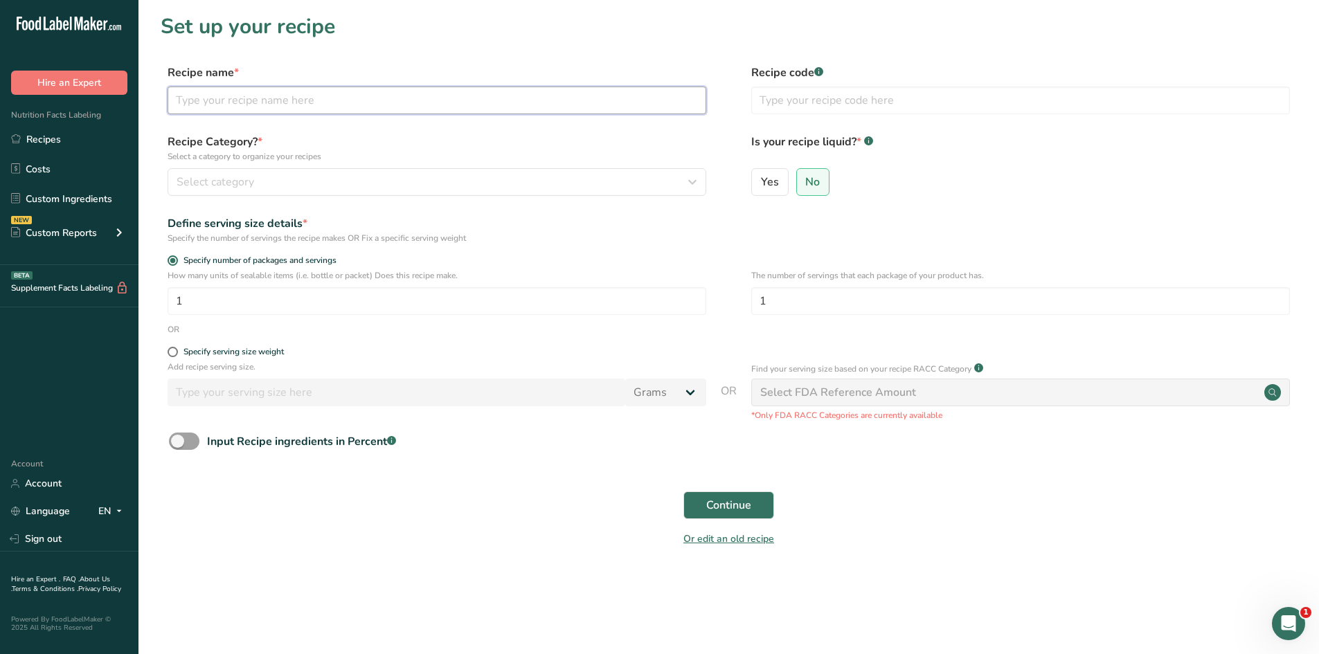
click at [448, 99] on input "text" at bounding box center [437, 101] width 539 height 28
